Goal: Information Seeking & Learning: Check status

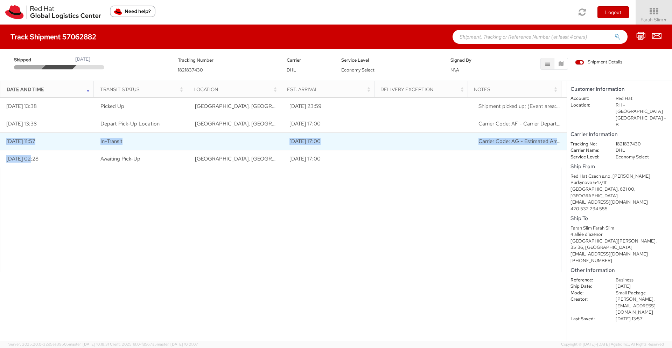
drag, startPoint x: 32, startPoint y: 159, endPoint x: 39, endPoint y: 136, distance: 24.3
click at [39, 136] on tbody "10/08/2025 13:38 Picked Up BRNO, CZ 10/13/2025 23:59 Shipment picked up; (Event…" at bounding box center [283, 132] width 567 height 70
click at [39, 136] on td "10/08/2025 11:57" at bounding box center [47, 141] width 95 height 18
